Goal: Information Seeking & Learning: Learn about a topic

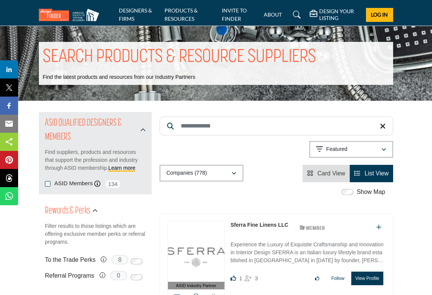
click at [183, 15] on link "PRODUCTS & RESOURCES" at bounding box center [181, 14] width 33 height 15
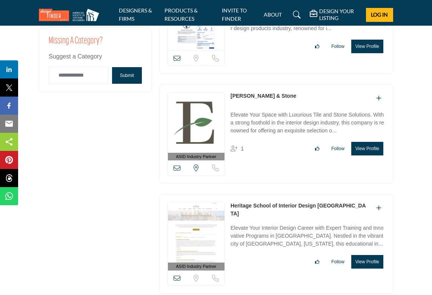
scroll to position [1863, 0]
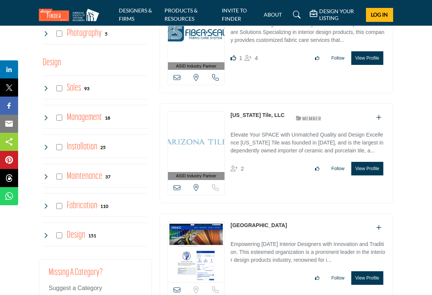
click at [45, 89] on icon at bounding box center [46, 88] width 6 height 6
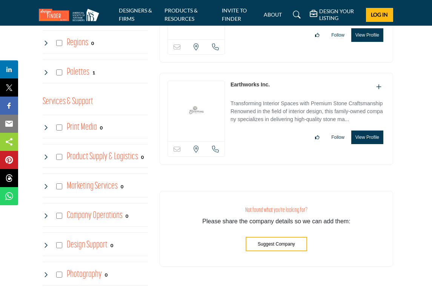
scroll to position [1808, 0]
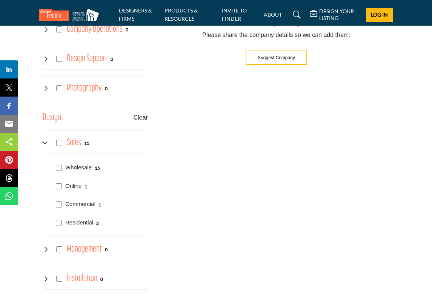
click at [62, 169] on div "Wholesale 15" at bounding box center [100, 167] width 95 height 18
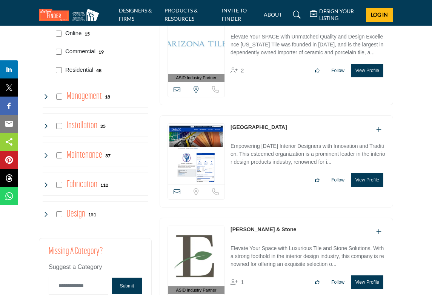
scroll to position [1971, 0]
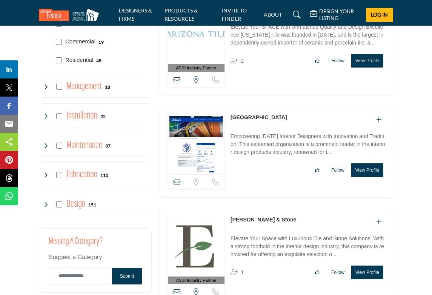
click at [45, 207] on icon at bounding box center [46, 205] width 6 height 6
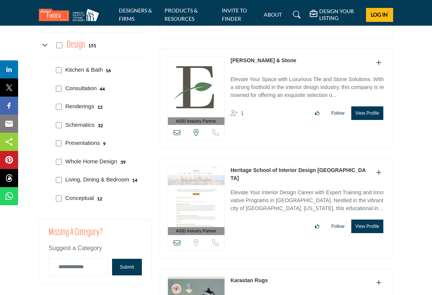
scroll to position [1948, 0]
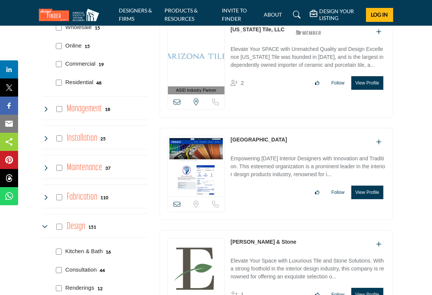
click at [46, 108] on icon at bounding box center [46, 109] width 6 height 6
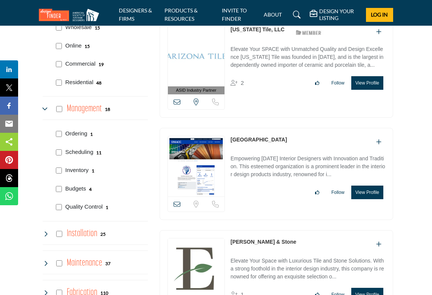
click at [43, 237] on icon at bounding box center [46, 234] width 6 height 6
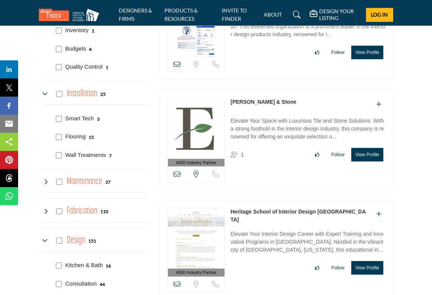
click at [49, 183] on div "Maintenance 37" at bounding box center [77, 182] width 68 height 14
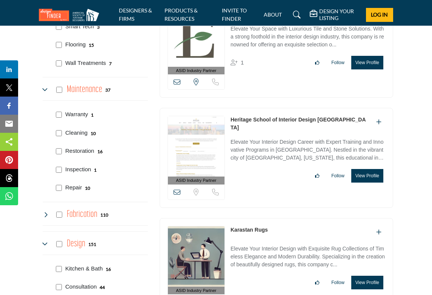
scroll to position [2181, 0]
click at [45, 212] on icon at bounding box center [46, 214] width 6 height 6
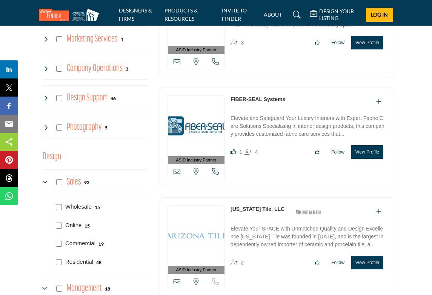
scroll to position [1781, 0]
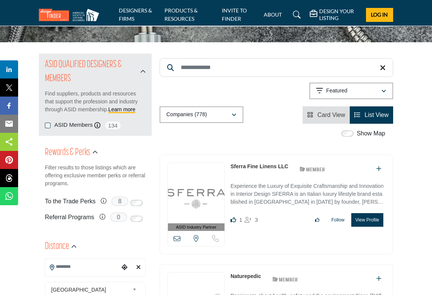
click at [264, 165] on link "Sferra Fine Linens LLC" at bounding box center [260, 166] width 58 height 6
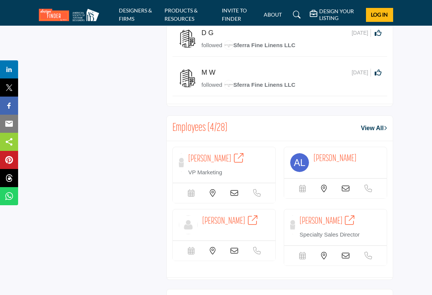
scroll to position [692, 0]
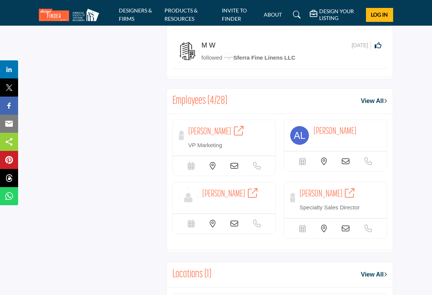
click at [370, 103] on link "View All" at bounding box center [374, 101] width 26 height 9
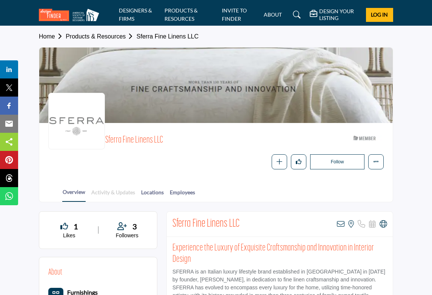
click at [106, 197] on link "Activity & Updates" at bounding box center [113, 194] width 45 height 13
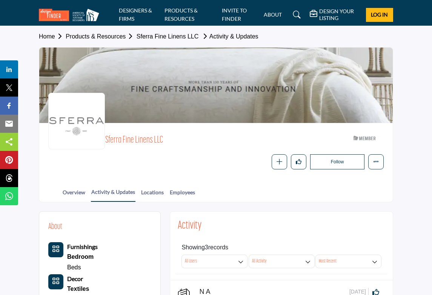
click at [95, 34] on link "Products & Resources" at bounding box center [101, 36] width 71 height 6
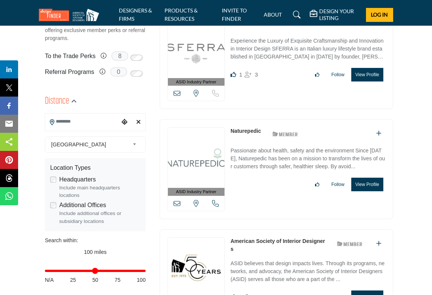
scroll to position [227, 0]
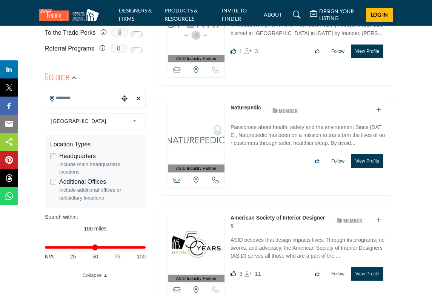
click at [87, 99] on input "Search Location" at bounding box center [82, 98] width 74 height 15
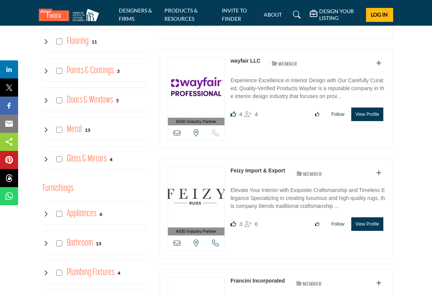
scroll to position [607, 0]
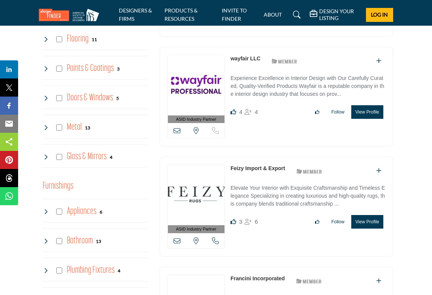
click at [46, 130] on icon at bounding box center [46, 128] width 6 height 6
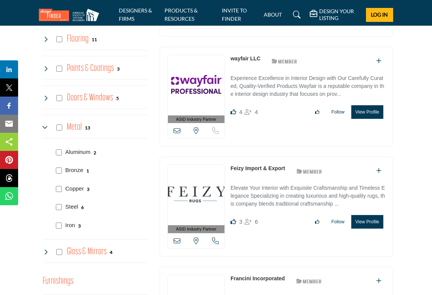
click at [46, 126] on icon at bounding box center [46, 128] width 6 height 6
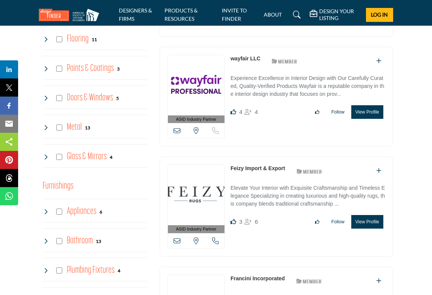
click at [51, 161] on div "Glass & Mirrors 4" at bounding box center [78, 157] width 70 height 14
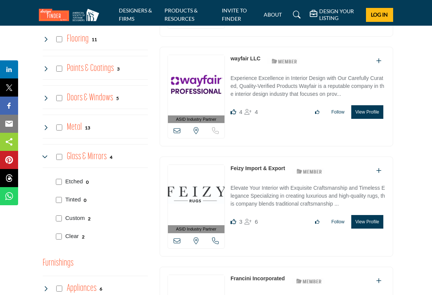
click at [48, 158] on icon at bounding box center [46, 157] width 6 height 6
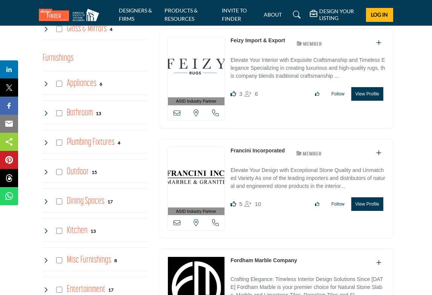
scroll to position [759, 0]
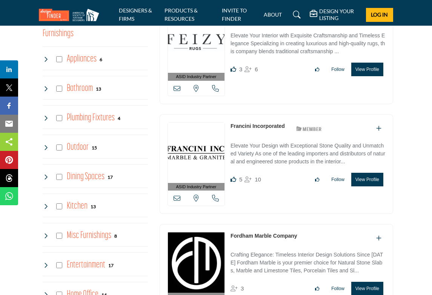
click at [47, 89] on icon at bounding box center [46, 89] width 6 height 6
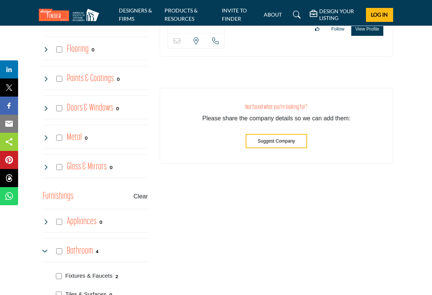
scroll to position [803, 0]
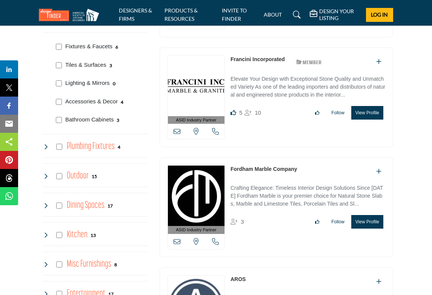
scroll to position [847, 0]
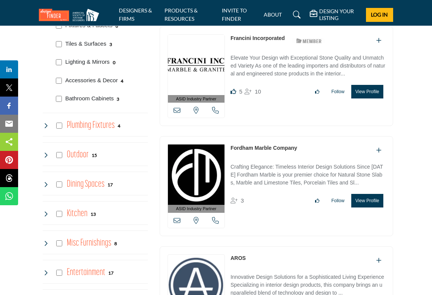
click at [45, 126] on icon at bounding box center [46, 126] width 6 height 6
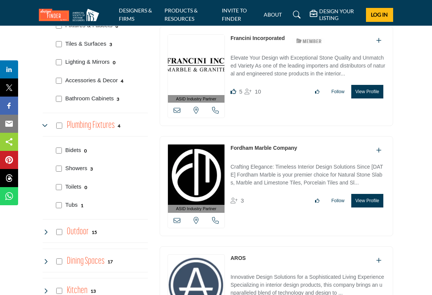
click at [45, 126] on icon at bounding box center [46, 126] width 6 height 6
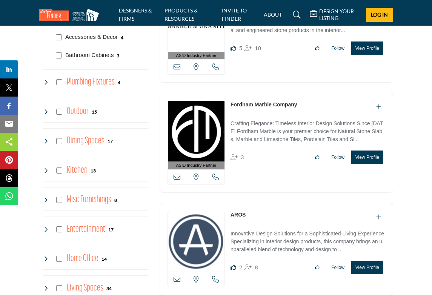
scroll to position [951, 0]
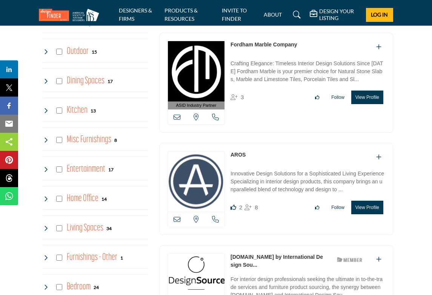
click at [51, 138] on div "Misc Furnishings 8" at bounding box center [80, 140] width 74 height 14
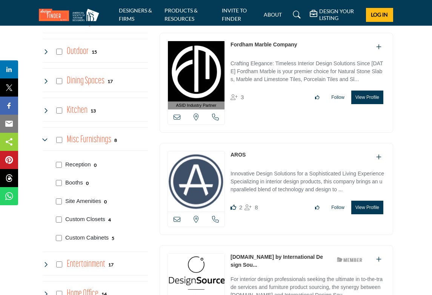
click at [45, 142] on icon at bounding box center [46, 140] width 6 height 6
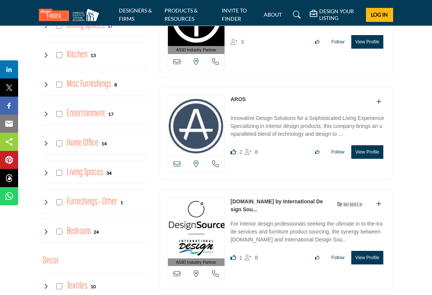
scroll to position [1008, 0]
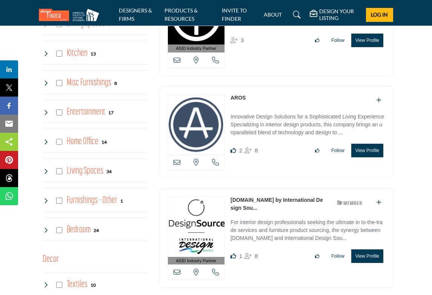
click at [49, 113] on div "Entertainment 17" at bounding box center [78, 113] width 71 height 14
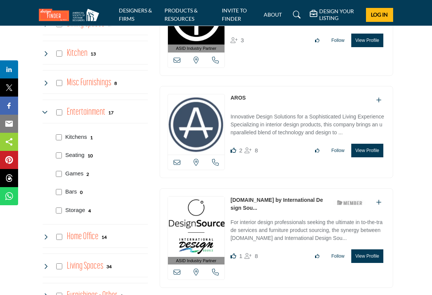
click at [47, 111] on icon at bounding box center [46, 112] width 6 height 6
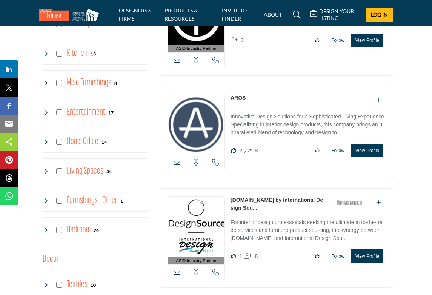
click at [50, 138] on div "Home Office 14" at bounding box center [75, 142] width 64 height 14
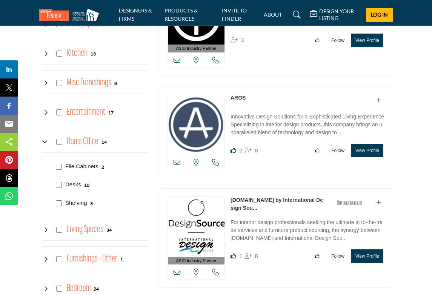
click at [47, 143] on icon at bounding box center [46, 142] width 6 height 6
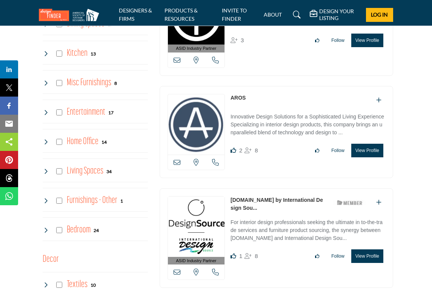
click at [47, 169] on icon at bounding box center [46, 171] width 6 height 6
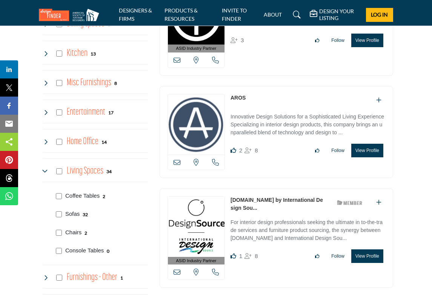
click at [47, 169] on icon at bounding box center [46, 171] width 6 height 6
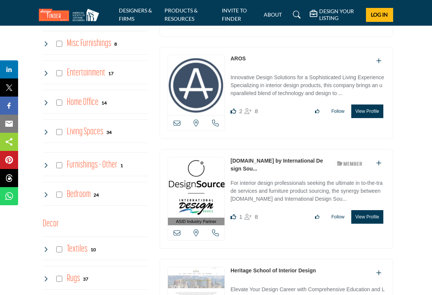
scroll to position [1049, 0]
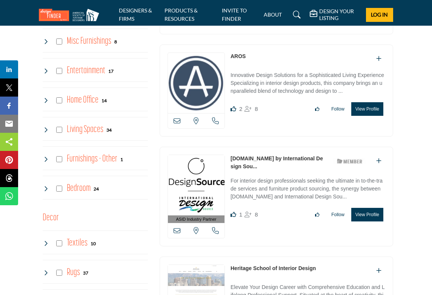
click at [45, 166] on div "Furnishings - Other 1" at bounding box center [95, 158] width 105 height 24
click at [45, 160] on icon at bounding box center [46, 159] width 6 height 6
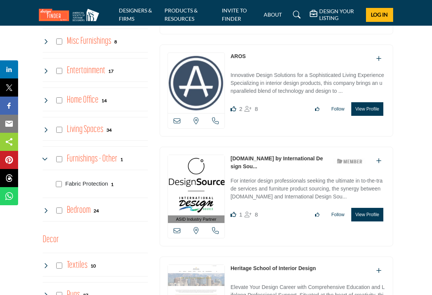
click at [45, 160] on icon at bounding box center [46, 159] width 6 height 6
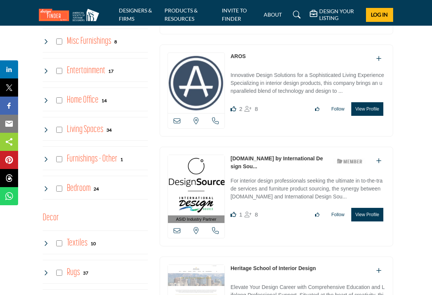
click at [47, 183] on div "Bedroom 24" at bounding box center [71, 189] width 56 height 14
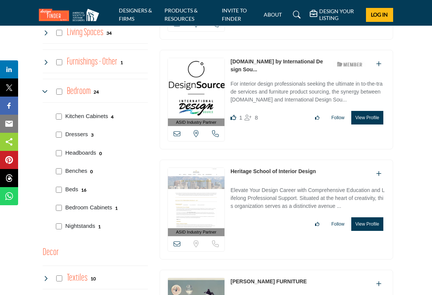
scroll to position [1154, 0]
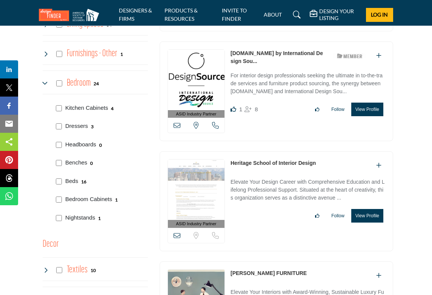
click at [45, 85] on icon at bounding box center [46, 83] width 6 height 6
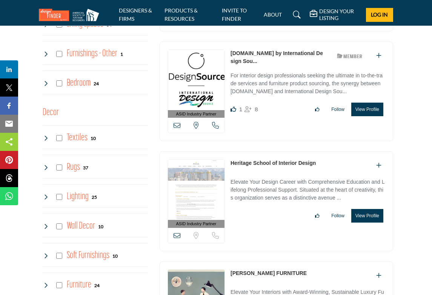
scroll to position [1188, 0]
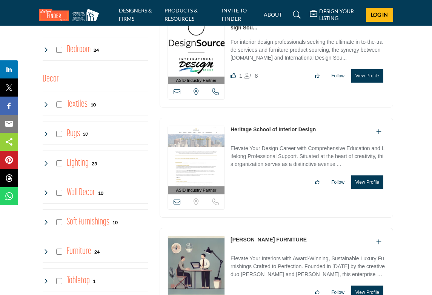
click at [45, 107] on icon at bounding box center [46, 105] width 6 height 6
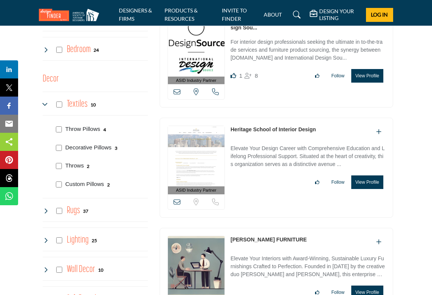
click at [45, 107] on icon at bounding box center [46, 105] width 6 height 6
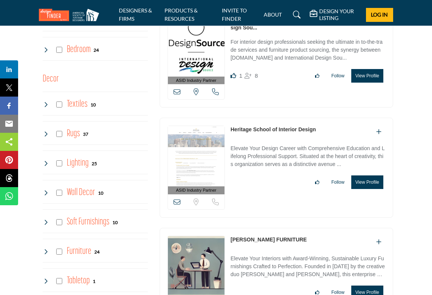
click at [48, 133] on icon at bounding box center [46, 134] width 6 height 6
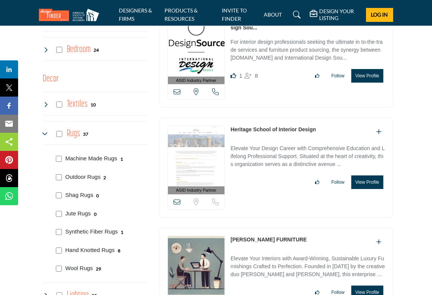
click at [48, 133] on icon at bounding box center [46, 134] width 6 height 6
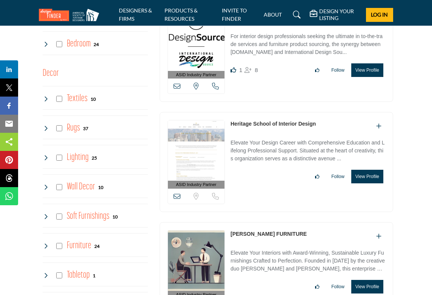
scroll to position [1201, 0]
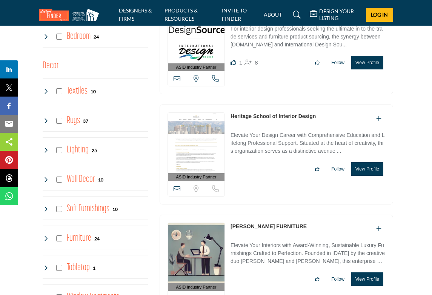
click at [45, 180] on icon at bounding box center [46, 180] width 6 height 6
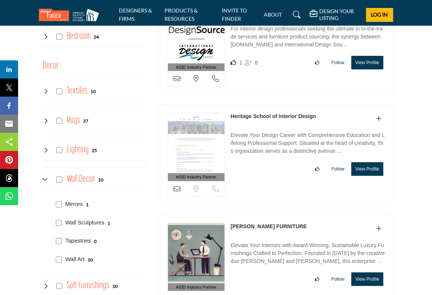
click at [45, 180] on icon at bounding box center [46, 180] width 6 height 6
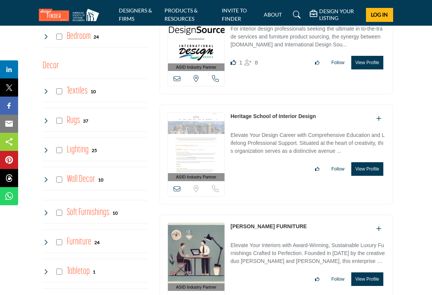
click at [45, 151] on icon at bounding box center [46, 150] width 6 height 6
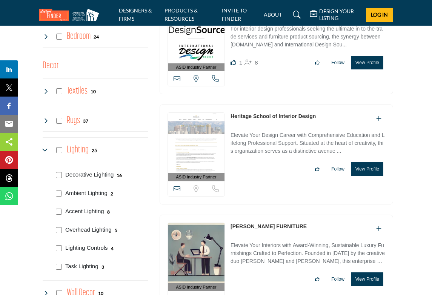
click at [45, 151] on icon at bounding box center [46, 150] width 6 height 6
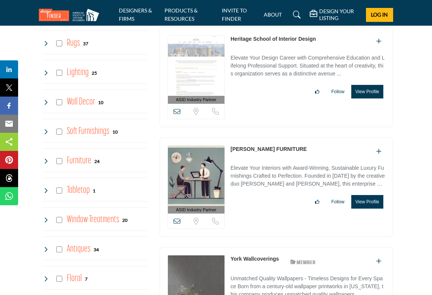
scroll to position [1279, 0]
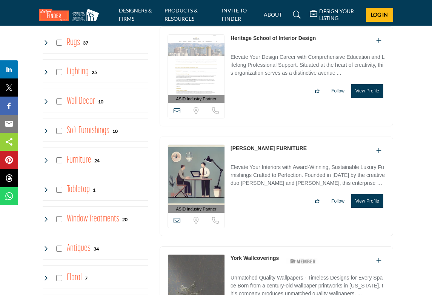
click at [45, 132] on icon at bounding box center [46, 131] width 6 height 6
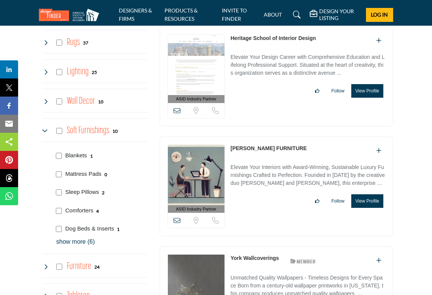
click at [45, 132] on icon at bounding box center [46, 131] width 6 height 6
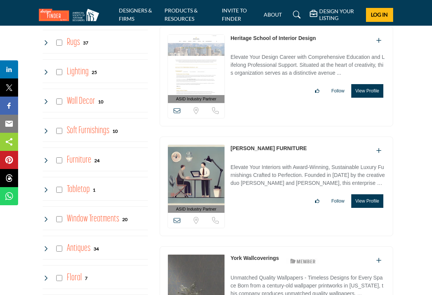
click at [47, 161] on icon at bounding box center [46, 160] width 6 height 6
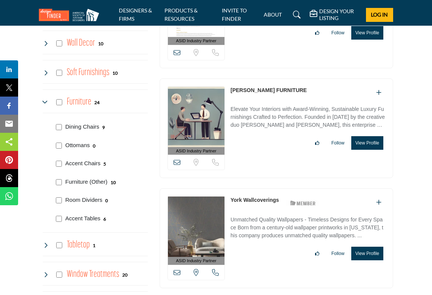
scroll to position [1338, 0]
click at [43, 105] on icon at bounding box center [46, 102] width 6 height 6
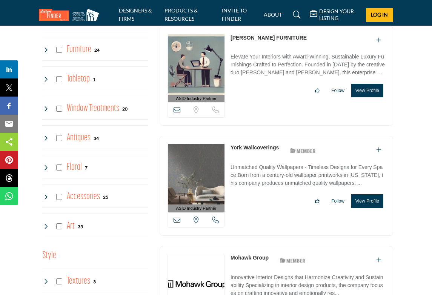
scroll to position [1400, 0]
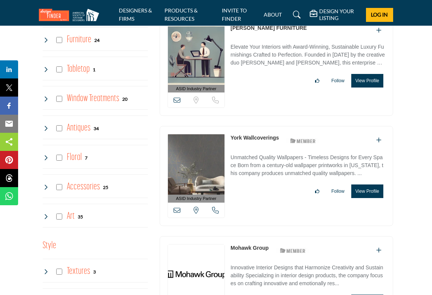
click at [46, 184] on icon at bounding box center [46, 187] width 6 height 6
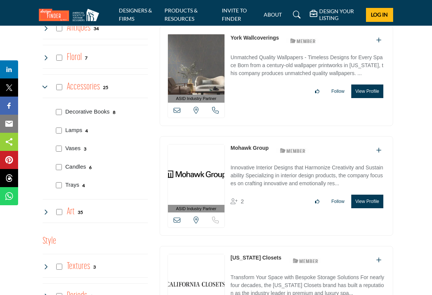
scroll to position [1500, 0]
click at [45, 88] on icon at bounding box center [46, 88] width 6 height 6
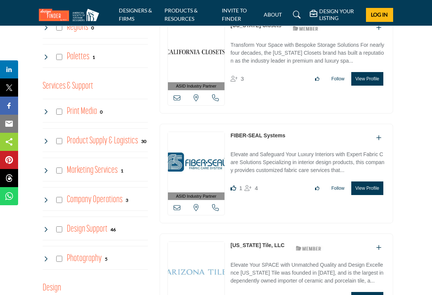
scroll to position [1765, 0]
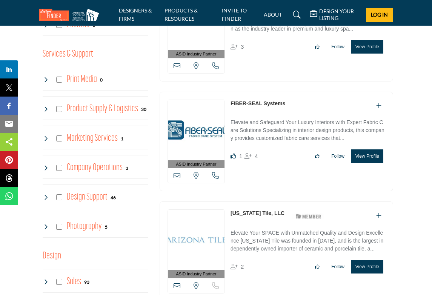
click at [46, 113] on div "Product Supply & Logistics 30" at bounding box center [95, 109] width 104 height 14
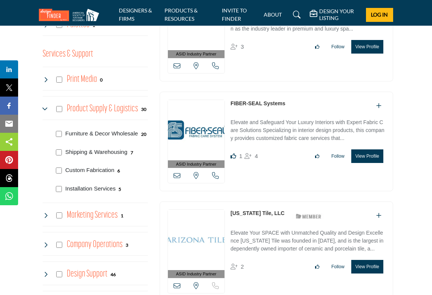
click at [46, 113] on div "Product Supply & Logistics 30" at bounding box center [95, 109] width 104 height 14
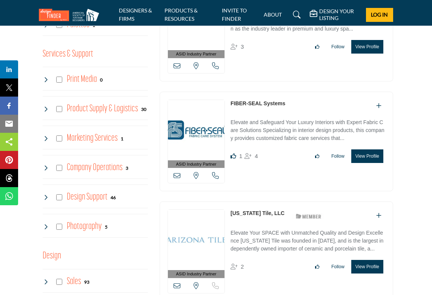
click at [47, 167] on icon at bounding box center [46, 168] width 6 height 6
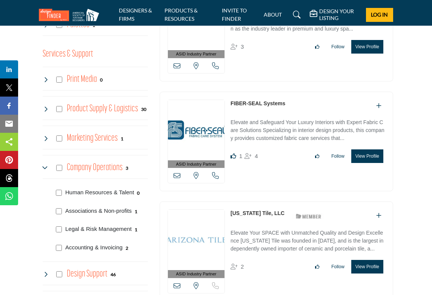
click at [47, 167] on icon at bounding box center [46, 168] width 6 height 6
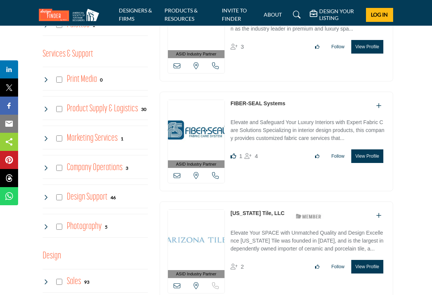
click at [46, 194] on icon at bounding box center [46, 197] width 6 height 6
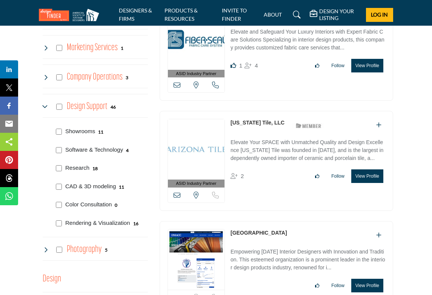
scroll to position [1861, 0]
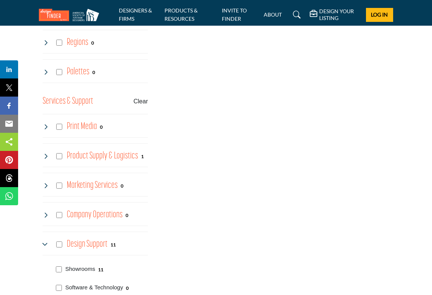
scroll to position [1802, 0]
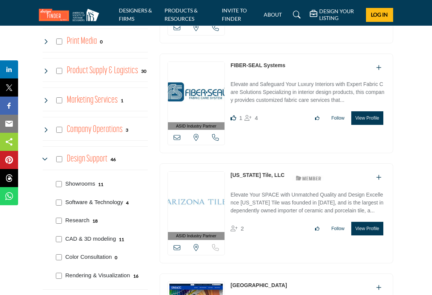
scroll to position [1859, 0]
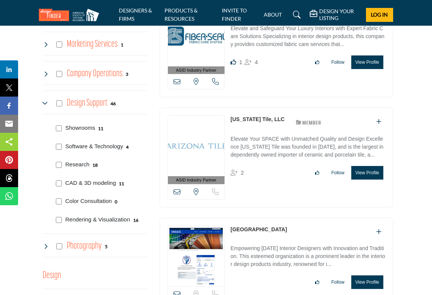
click at [43, 103] on icon at bounding box center [46, 103] width 6 height 6
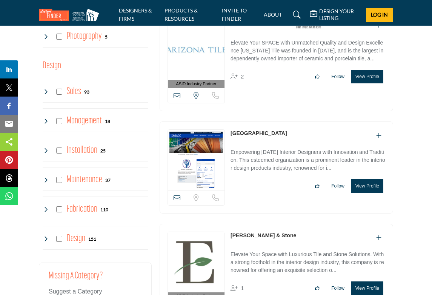
scroll to position [1959, 0]
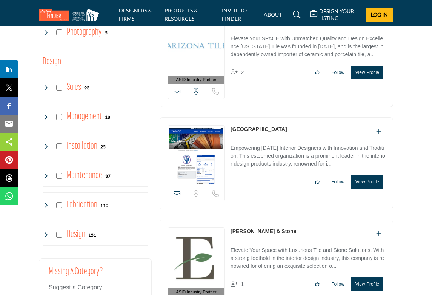
click at [45, 85] on icon at bounding box center [46, 88] width 6 height 6
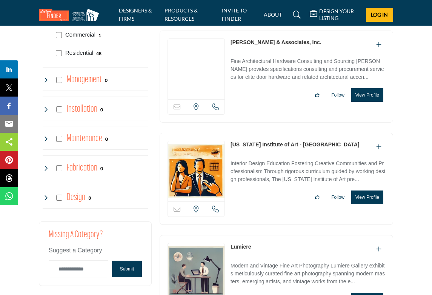
scroll to position [2040, 0]
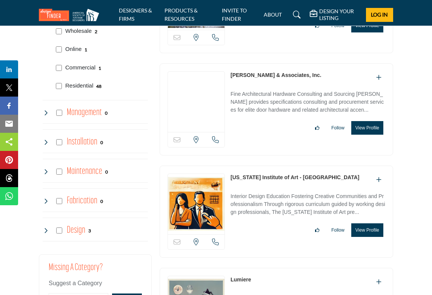
click at [378, 74] on icon "Add To List" at bounding box center [378, 77] width 5 height 6
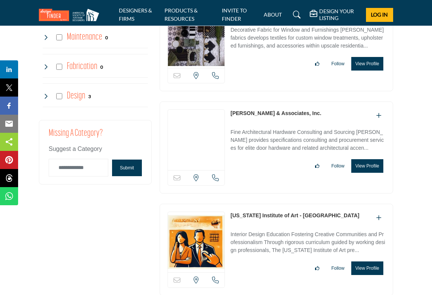
scroll to position [2010, 0]
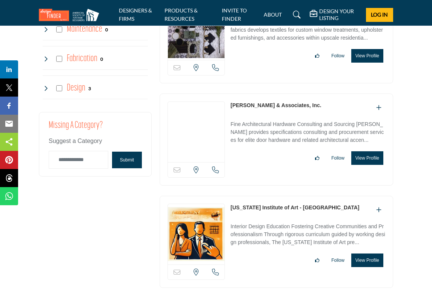
click at [231, 102] on link "[PERSON_NAME] & Associates, Inc." at bounding box center [276, 105] width 91 height 6
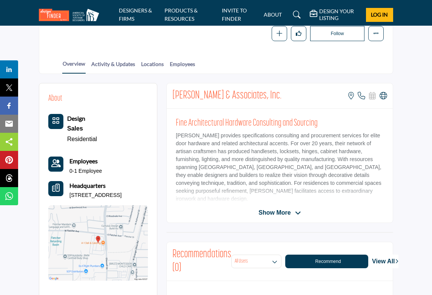
scroll to position [132, 0]
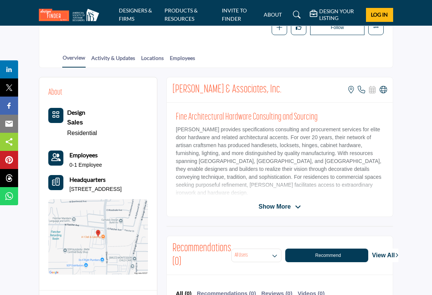
click at [277, 207] on span "Show More" at bounding box center [275, 206] width 32 height 9
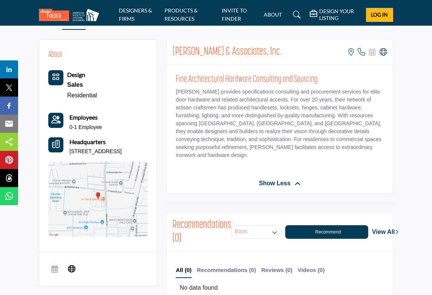
scroll to position [173, 0]
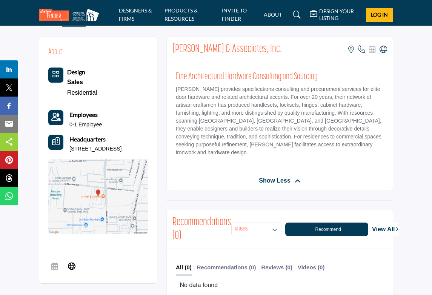
click at [248, 129] on p "[PERSON_NAME] provides specifications consulting and procurement services for e…" at bounding box center [280, 120] width 208 height 71
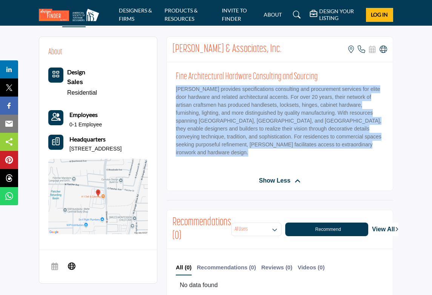
click at [248, 129] on p "[PERSON_NAME] provides specifications consulting and procurement services for e…" at bounding box center [280, 120] width 208 height 71
click at [244, 129] on p "[PERSON_NAME] provides specifications consulting and procurement services for e…" at bounding box center [280, 120] width 208 height 71
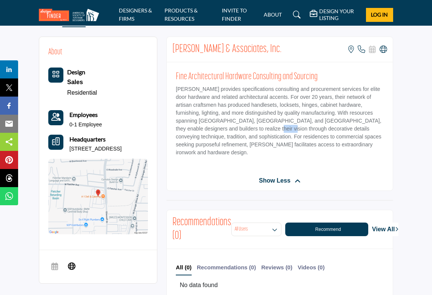
click at [244, 129] on p "[PERSON_NAME] provides specifications consulting and procurement services for e…" at bounding box center [280, 120] width 208 height 71
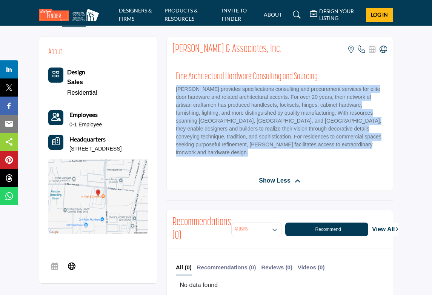
click at [244, 129] on p "[PERSON_NAME] provides specifications consulting and procurement services for e…" at bounding box center [280, 120] width 208 height 71
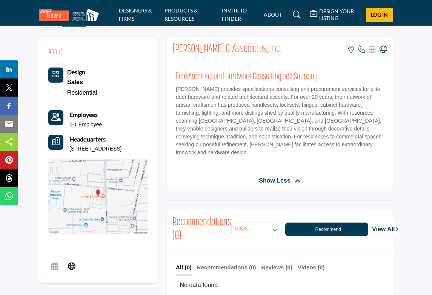
click at [233, 129] on p "[PERSON_NAME] provides specifications consulting and procurement services for e…" at bounding box center [280, 120] width 208 height 71
click at [244, 129] on p "[PERSON_NAME] provides specifications consulting and procurement services for e…" at bounding box center [280, 120] width 208 height 71
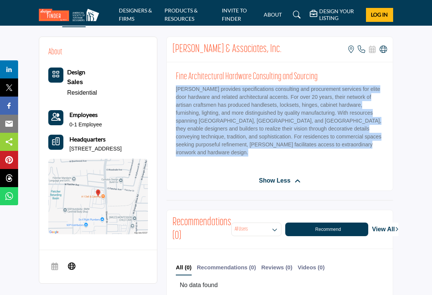
click at [244, 129] on p "[PERSON_NAME] provides specifications consulting and procurement services for e…" at bounding box center [280, 120] width 208 height 71
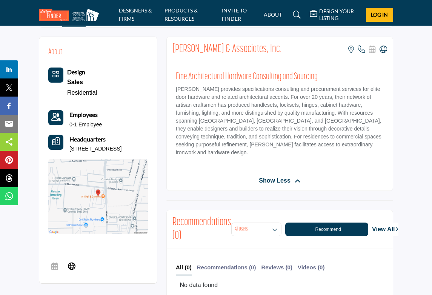
click at [239, 129] on p "[PERSON_NAME] provides specifications consulting and procurement services for e…" at bounding box center [280, 120] width 208 height 71
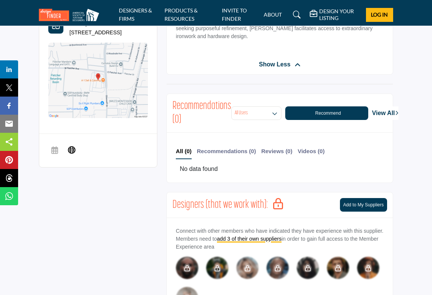
scroll to position [159, 0]
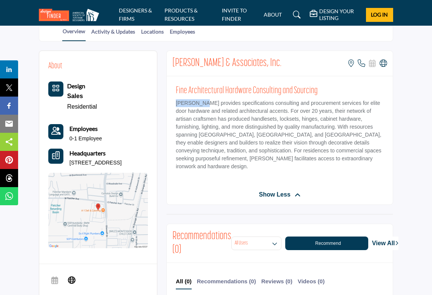
drag, startPoint x: 174, startPoint y: 103, endPoint x: 200, endPoint y: 102, distance: 26.1
click at [200, 102] on div "Fine Architectural Hardware Consulting and Sourcing KL Nicolai provides specifi…" at bounding box center [280, 130] width 226 height 109
copy p "KL Nicolai"
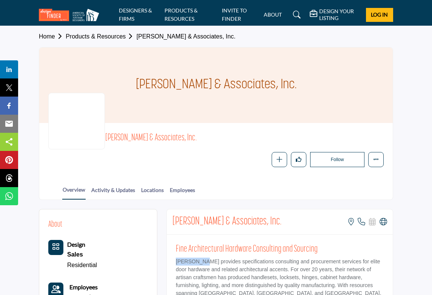
scroll to position [0, 0]
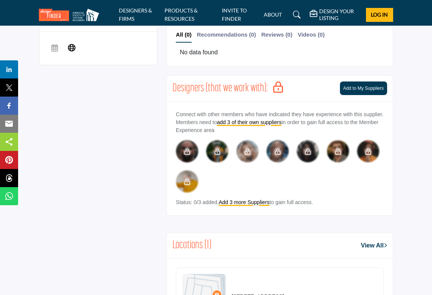
scroll to position [159, 0]
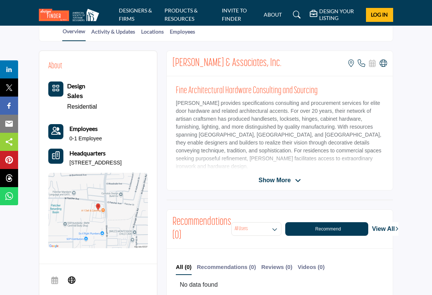
click at [280, 180] on span "Show More" at bounding box center [275, 180] width 32 height 9
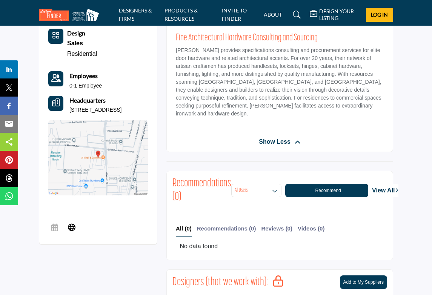
scroll to position [138, 0]
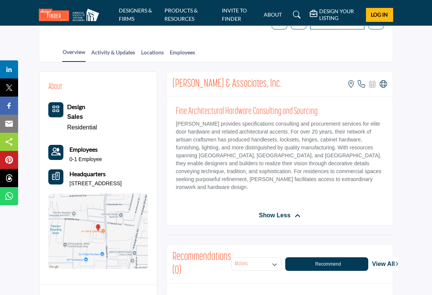
click at [245, 137] on p "[PERSON_NAME] provides specifications consulting and procurement services for e…" at bounding box center [280, 155] width 208 height 71
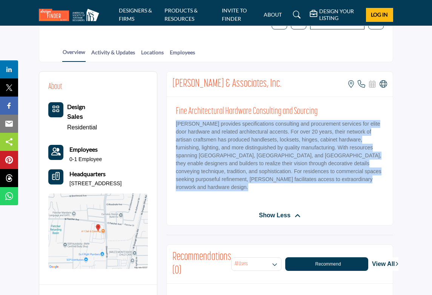
click at [245, 137] on p "[PERSON_NAME] provides specifications consulting and procurement services for e…" at bounding box center [280, 155] width 208 height 71
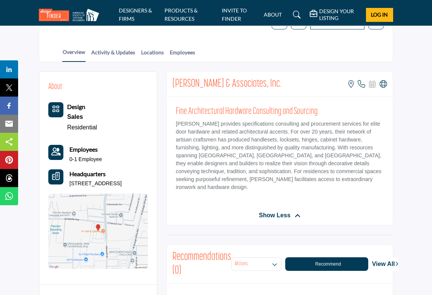
click at [234, 137] on p "[PERSON_NAME] provides specifications consulting and procurement services for e…" at bounding box center [280, 155] width 208 height 71
click at [247, 137] on p "[PERSON_NAME] provides specifications consulting and procurement services for e…" at bounding box center [280, 155] width 208 height 71
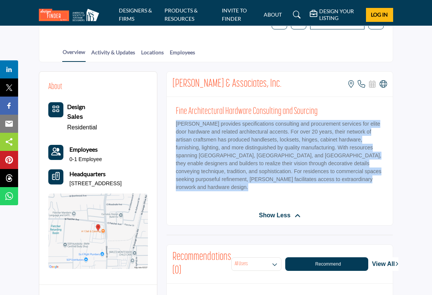
click at [247, 137] on p "[PERSON_NAME] provides specifications consulting and procurement services for e…" at bounding box center [280, 155] width 208 height 71
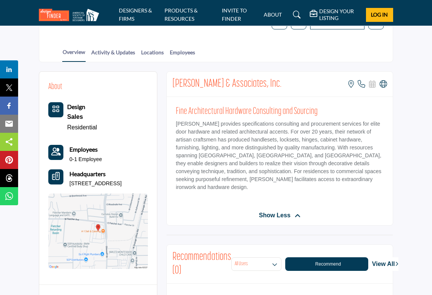
click at [239, 137] on p "[PERSON_NAME] provides specifications consulting and procurement services for e…" at bounding box center [280, 155] width 208 height 71
click at [247, 137] on p "[PERSON_NAME] provides specifications consulting and procurement services for e…" at bounding box center [280, 155] width 208 height 71
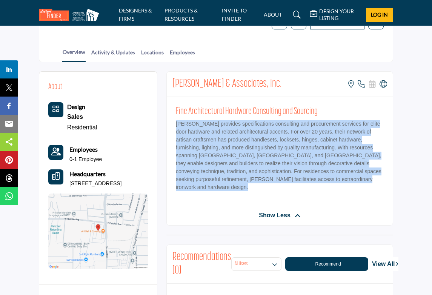
click at [247, 137] on p "[PERSON_NAME] provides specifications consulting and procurement services for e…" at bounding box center [280, 155] width 208 height 71
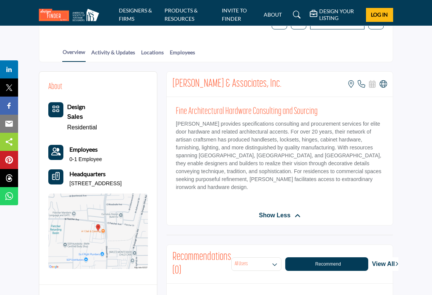
click at [234, 137] on p "[PERSON_NAME] provides specifications consulting and procurement services for e…" at bounding box center [280, 155] width 208 height 71
click at [239, 137] on p "[PERSON_NAME] provides specifications consulting and procurement services for e…" at bounding box center [280, 155] width 208 height 71
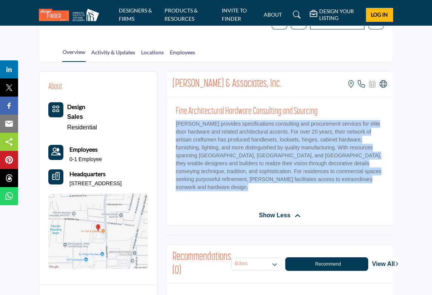
click at [239, 137] on p "[PERSON_NAME] provides specifications consulting and procurement services for e…" at bounding box center [280, 155] width 208 height 71
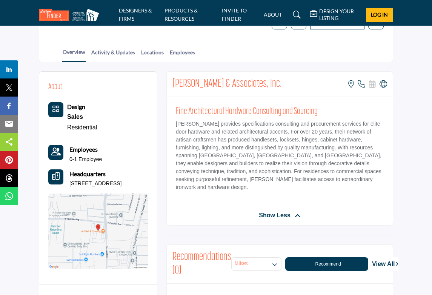
click at [237, 137] on p "[PERSON_NAME] provides specifications consulting and procurement services for e…" at bounding box center [280, 155] width 208 height 71
click at [247, 137] on p "[PERSON_NAME] provides specifications consulting and procurement services for e…" at bounding box center [280, 155] width 208 height 71
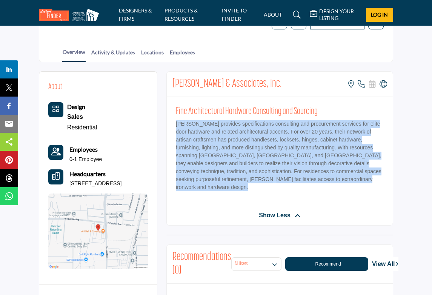
click at [247, 137] on p "[PERSON_NAME] provides specifications consulting and procurement services for e…" at bounding box center [280, 155] width 208 height 71
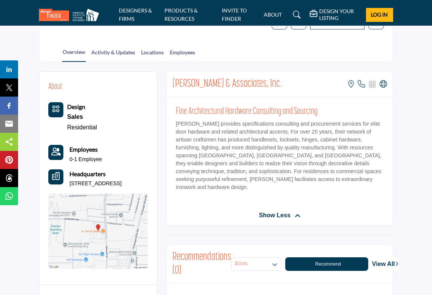
click at [237, 137] on p "[PERSON_NAME] provides specifications consulting and procurement services for e…" at bounding box center [280, 155] width 208 height 71
click at [243, 137] on p "[PERSON_NAME] provides specifications consulting and procurement services for e…" at bounding box center [280, 155] width 208 height 71
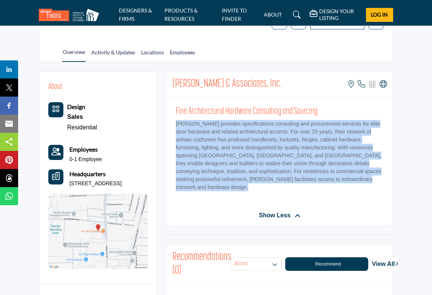
click at [243, 137] on p "[PERSON_NAME] provides specifications consulting and procurement services for e…" at bounding box center [280, 155] width 208 height 71
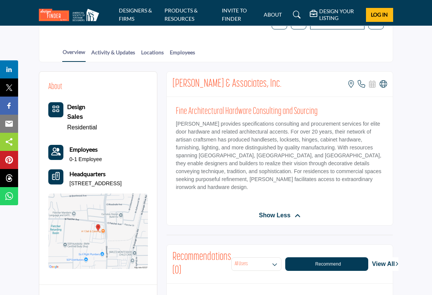
click at [242, 137] on p "[PERSON_NAME] provides specifications consulting and procurement services for e…" at bounding box center [280, 155] width 208 height 71
click at [250, 137] on p "[PERSON_NAME] provides specifications consulting and procurement services for e…" at bounding box center [280, 155] width 208 height 71
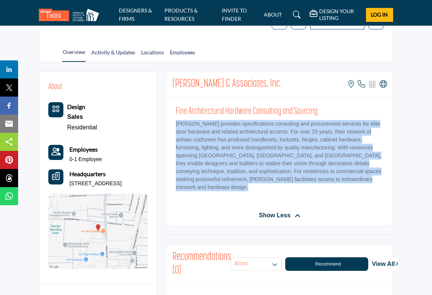
click at [250, 137] on p "[PERSON_NAME] provides specifications consulting and procurement services for e…" at bounding box center [280, 155] width 208 height 71
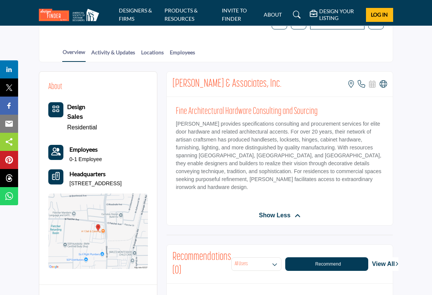
click at [245, 137] on p "[PERSON_NAME] provides specifications consulting and procurement services for e…" at bounding box center [280, 155] width 208 height 71
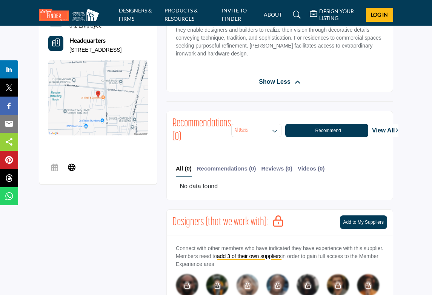
scroll to position [78, 0]
